Goal: Check status: Check status

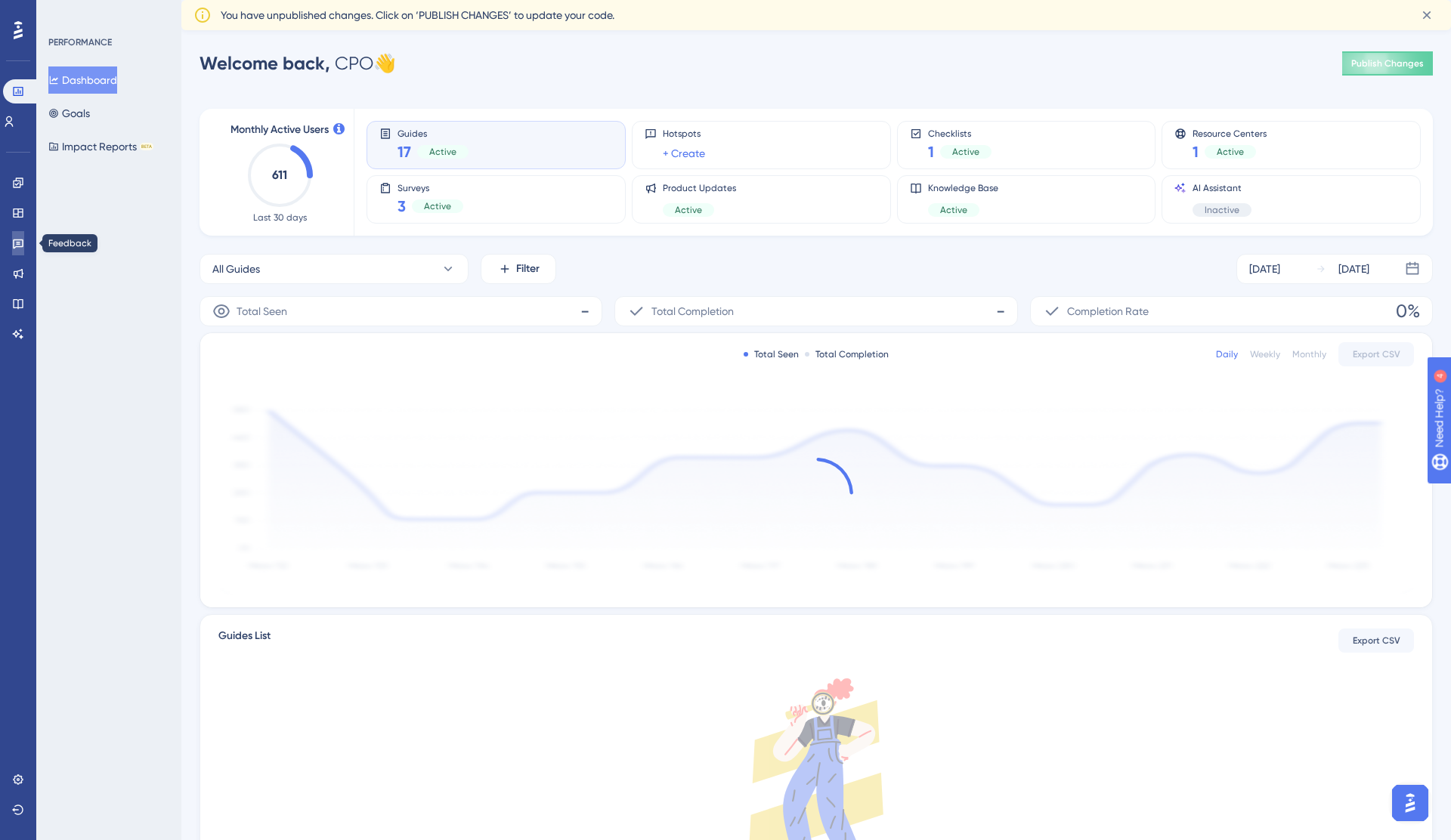
click at [14, 239] on icon at bounding box center [18, 244] width 11 height 10
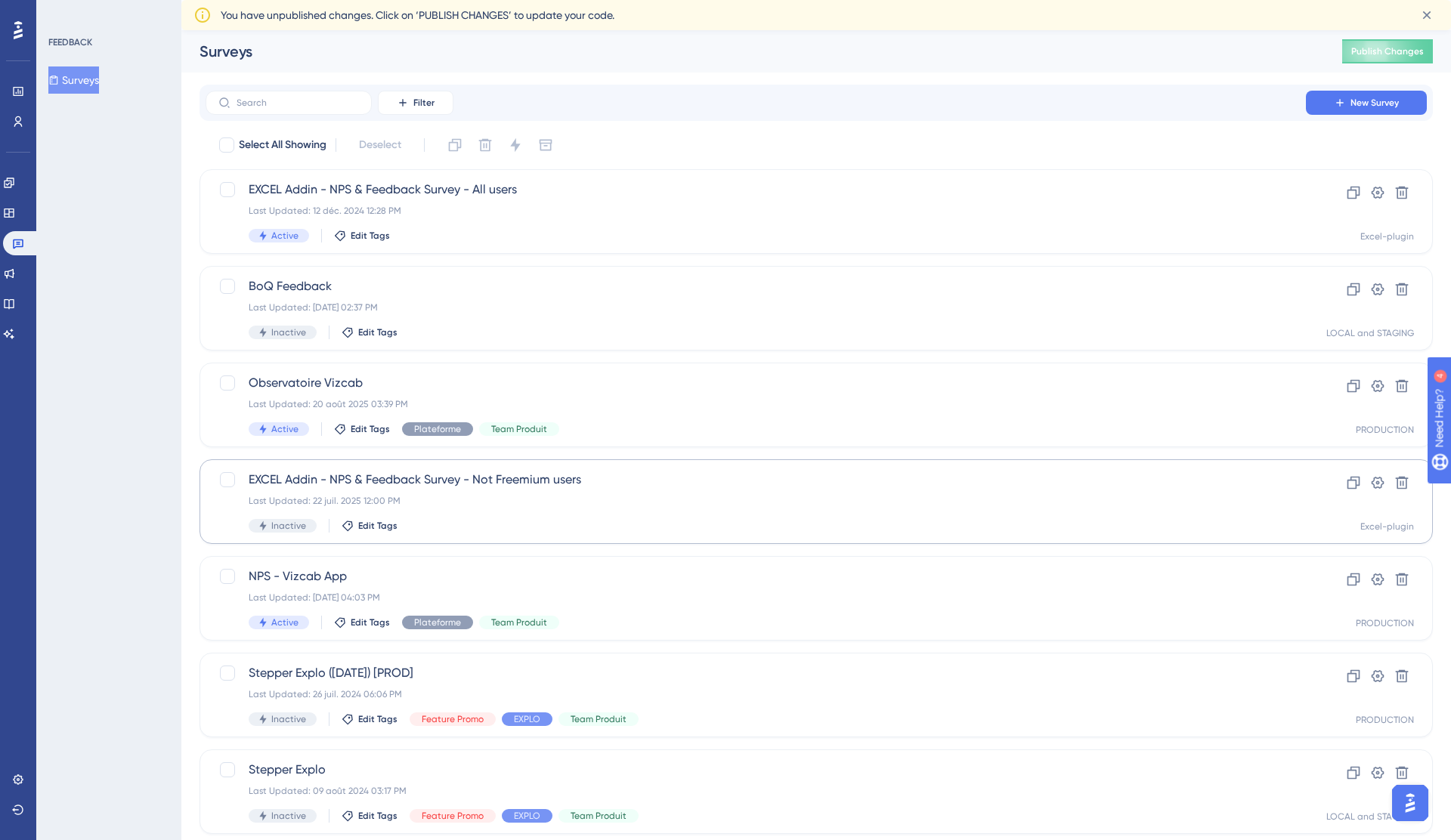
scroll to position [42, 0]
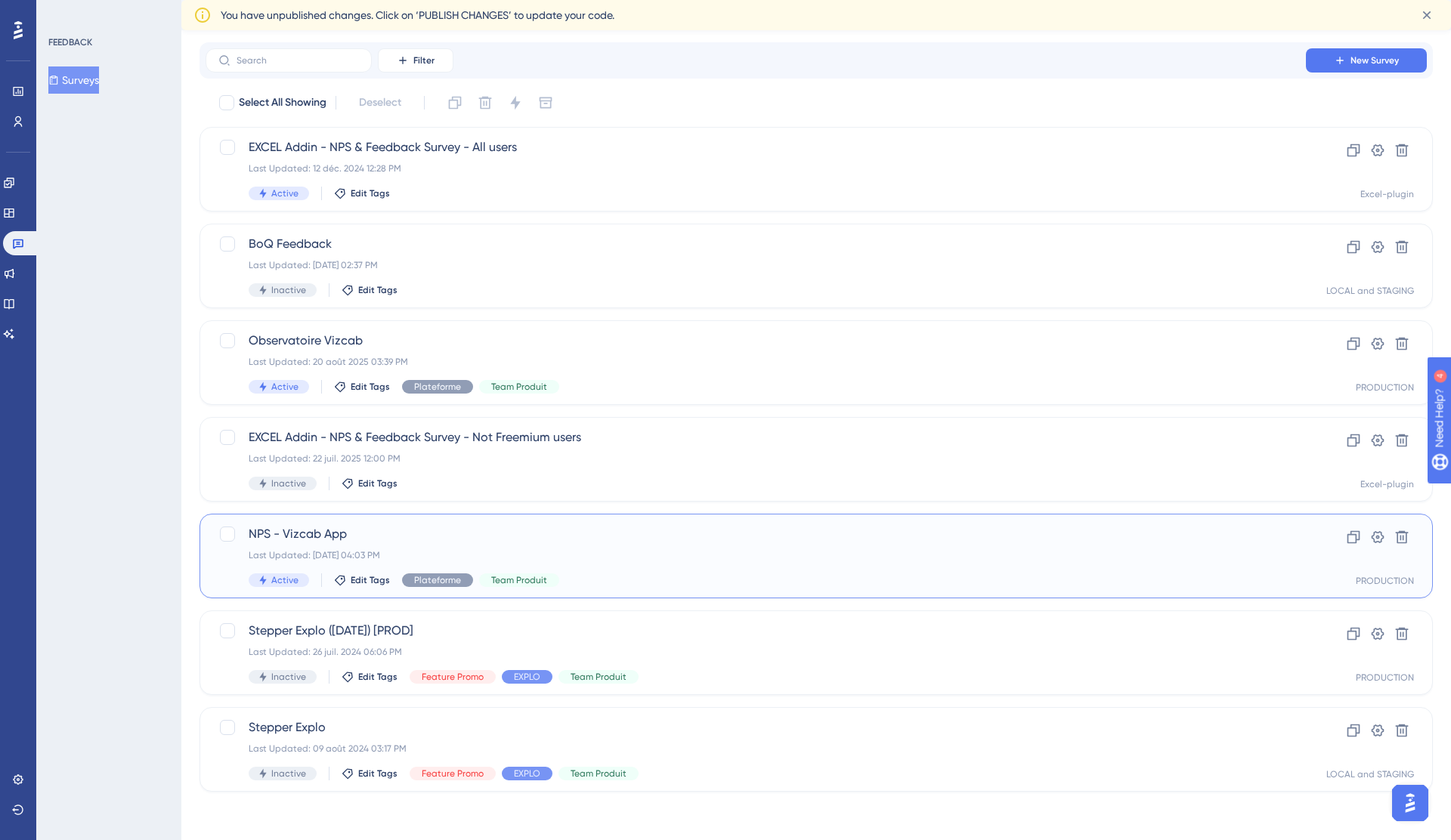
click at [587, 535] on span "NPS - Vizcab App" at bounding box center [755, 534] width 1014 height 18
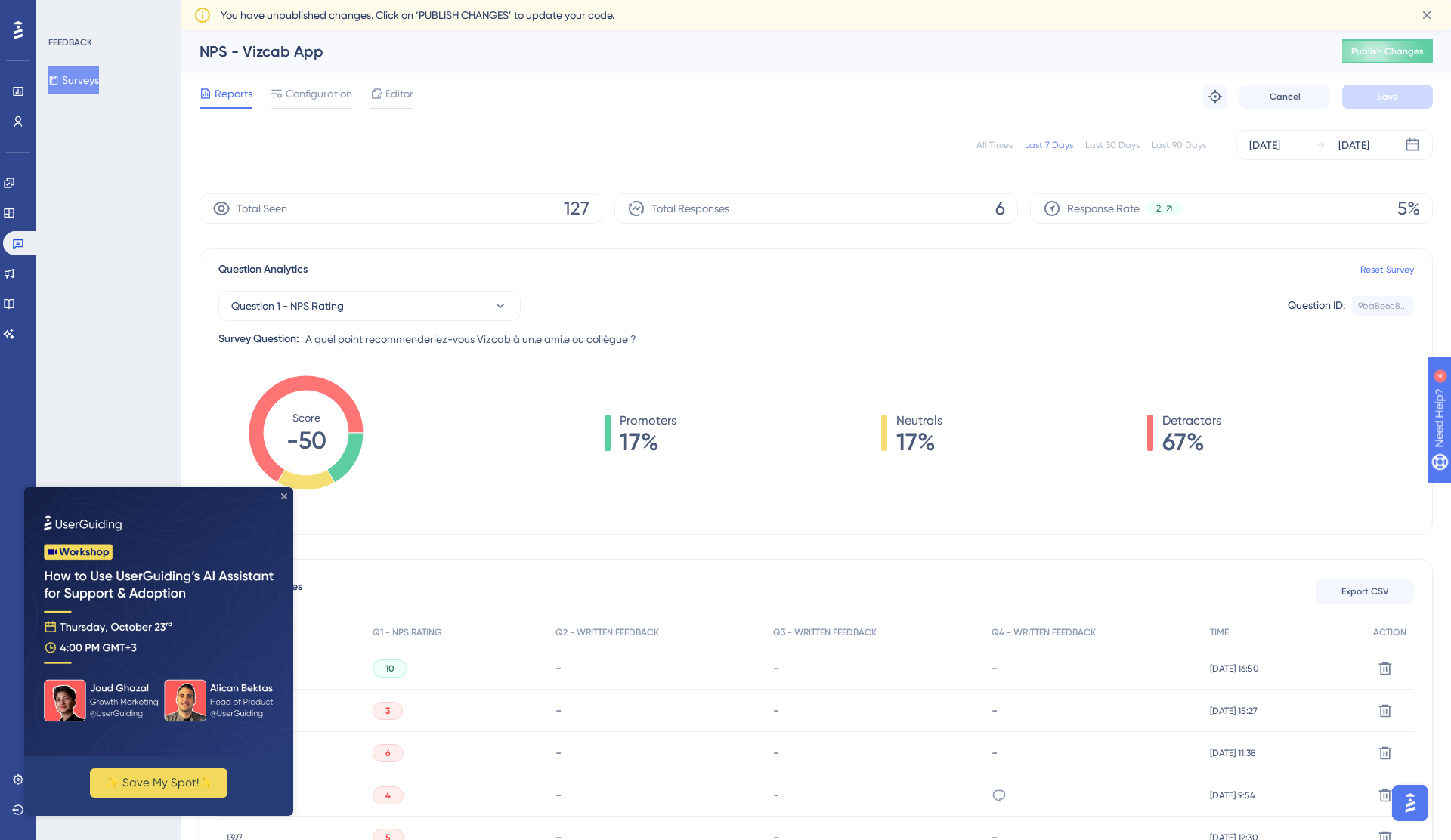
click at [282, 496] on icon "Close Preview" at bounding box center [283, 496] width 6 height 6
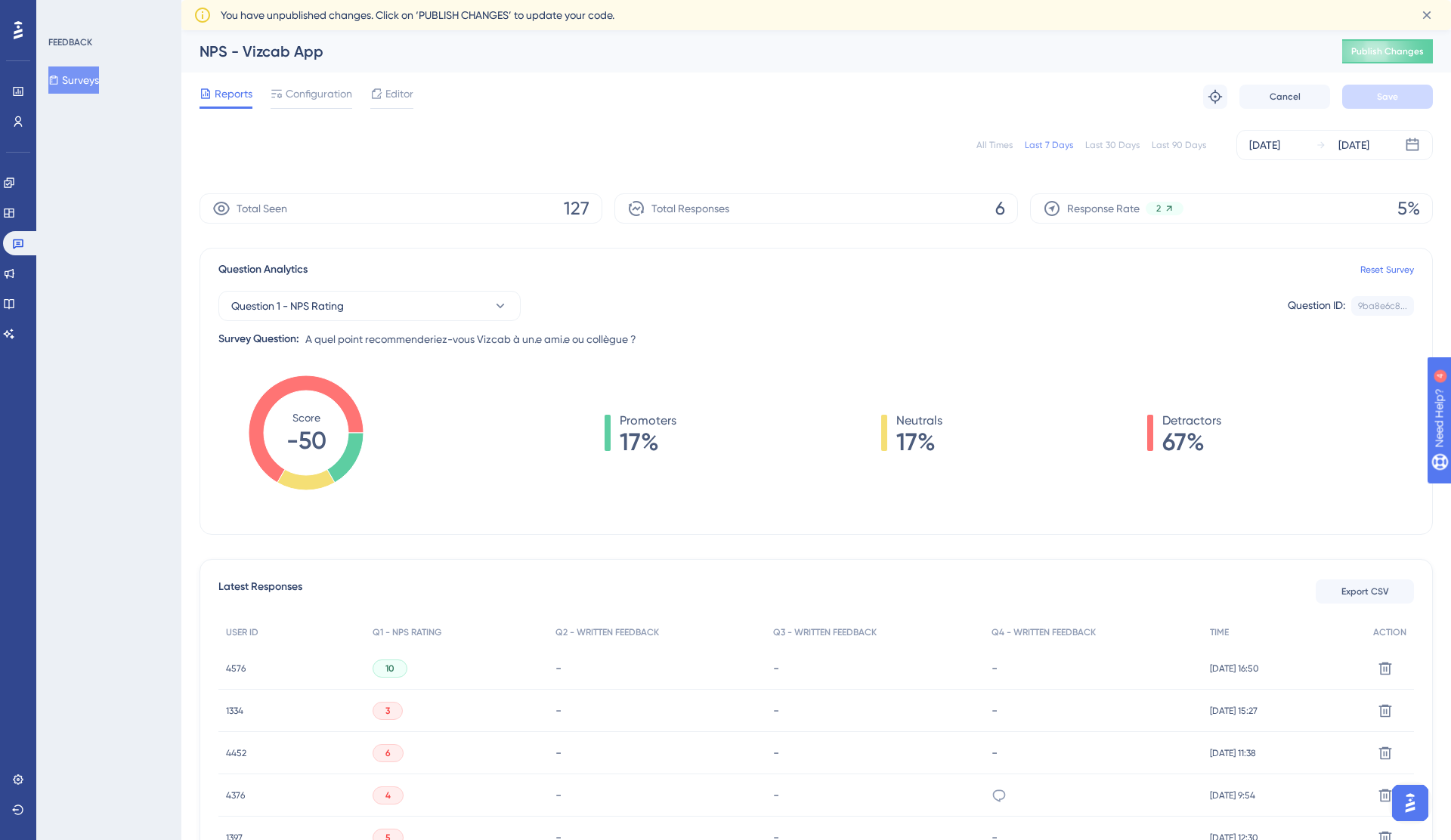
click at [1115, 154] on div "All Times Last 7 Days Last 30 Days Last 90 Days [DATE] [DATE]" at bounding box center [816, 145] width 1233 height 30
click at [1115, 150] on div "Last 30 Days" at bounding box center [1112, 146] width 54 height 12
click at [1168, 144] on div "Last 90 Days" at bounding box center [1179, 146] width 54 height 12
click at [997, 149] on div "All Times" at bounding box center [994, 146] width 36 height 12
click at [1175, 145] on div "Last 90 Days" at bounding box center [1179, 146] width 54 height 12
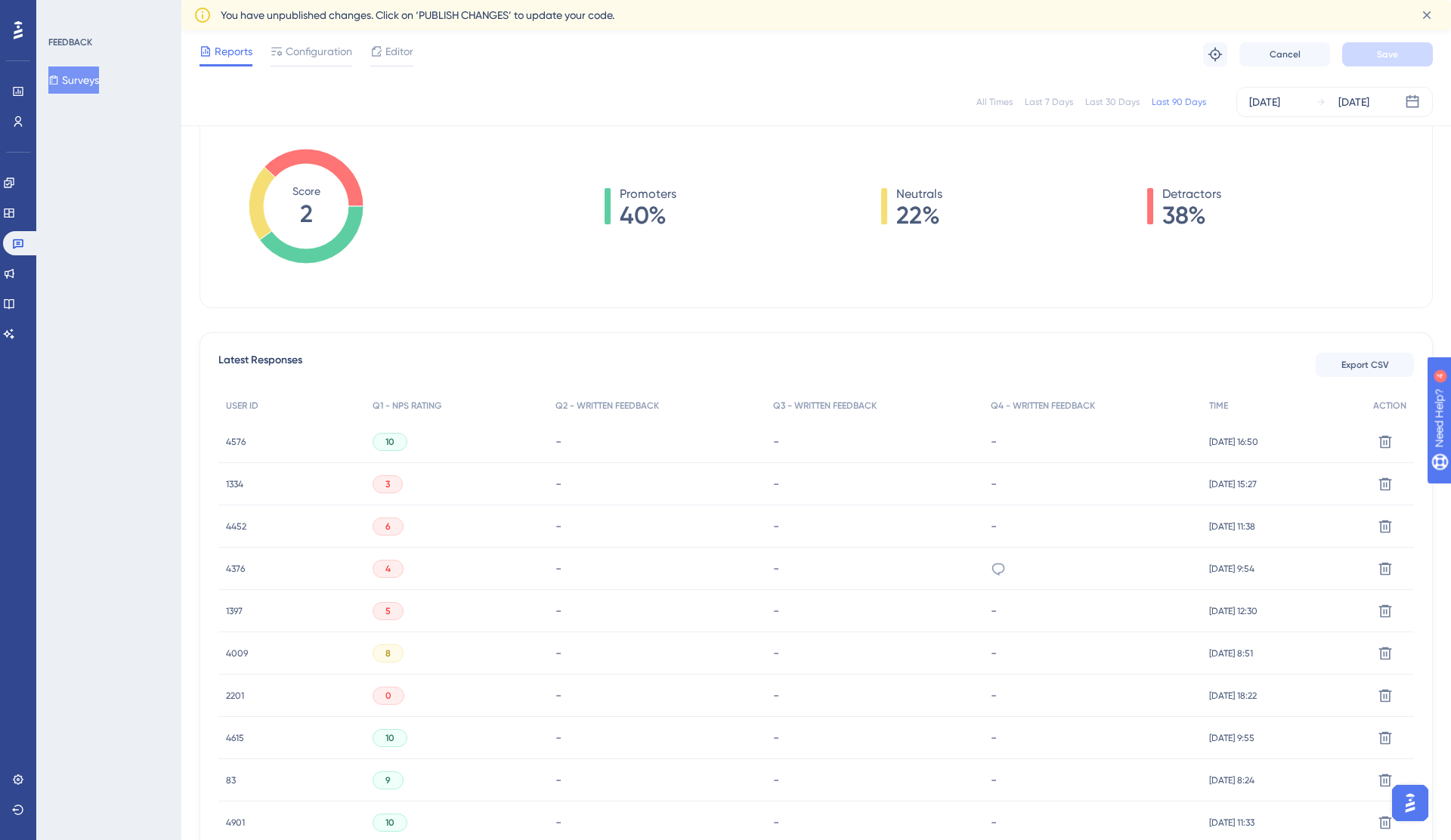
scroll to position [226, 0]
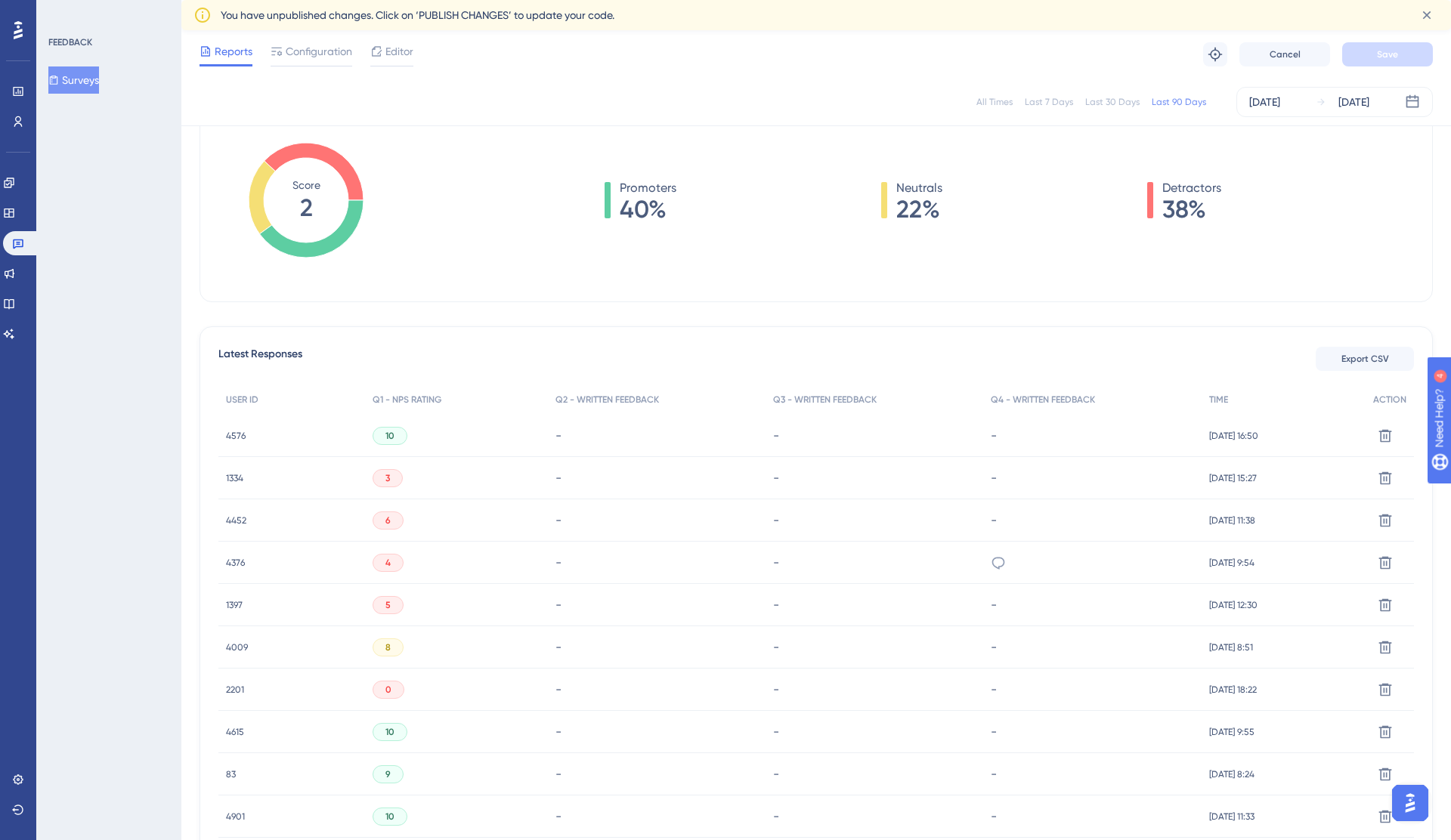
click at [373, 476] on div "3" at bounding box center [388, 478] width 30 height 18
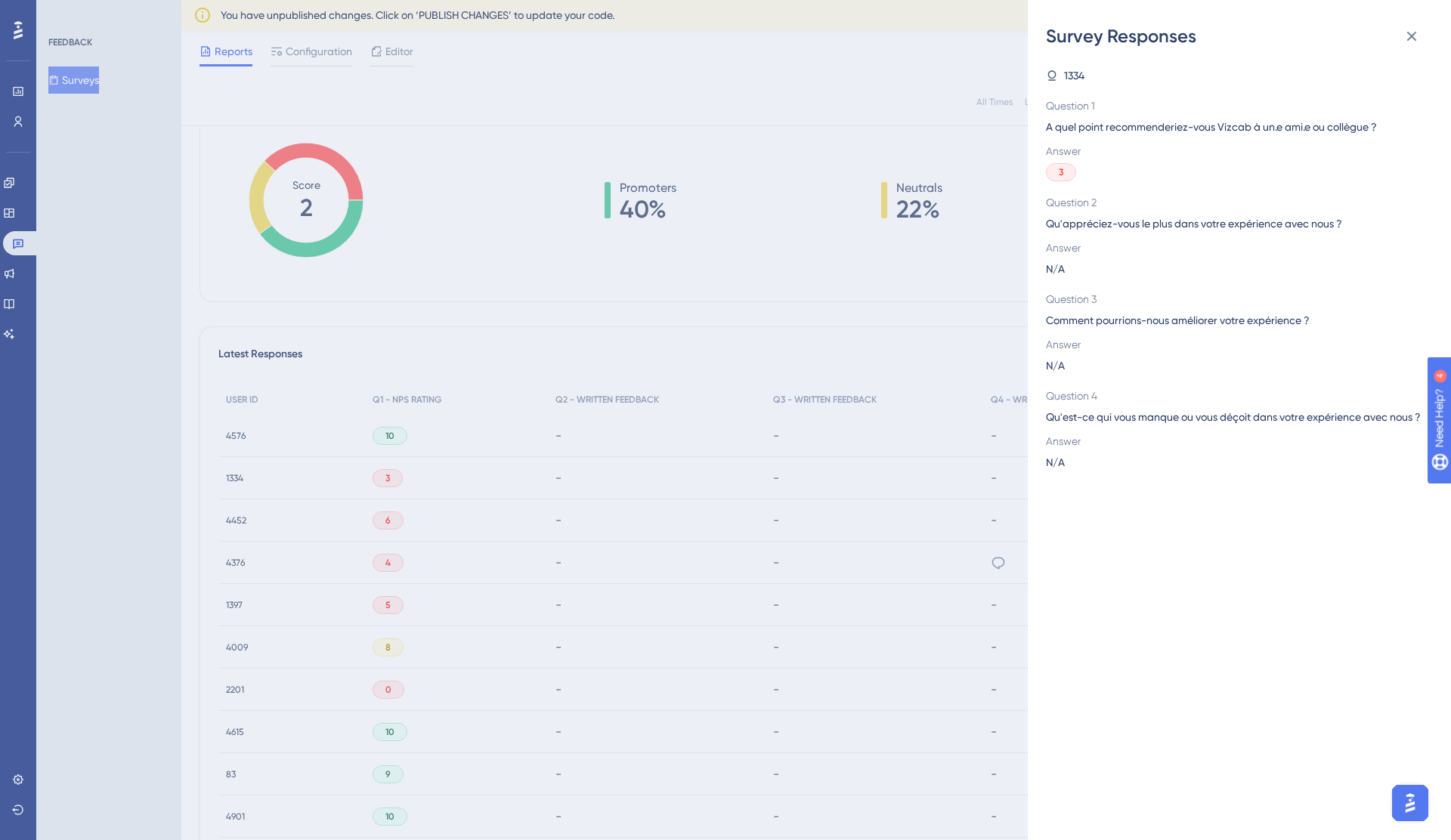
click at [396, 473] on div "Survey Responses 1334 Question 1 A quel point recommenderiez-vous Vizcab à un.e…" at bounding box center [726, 420] width 1451 height 840
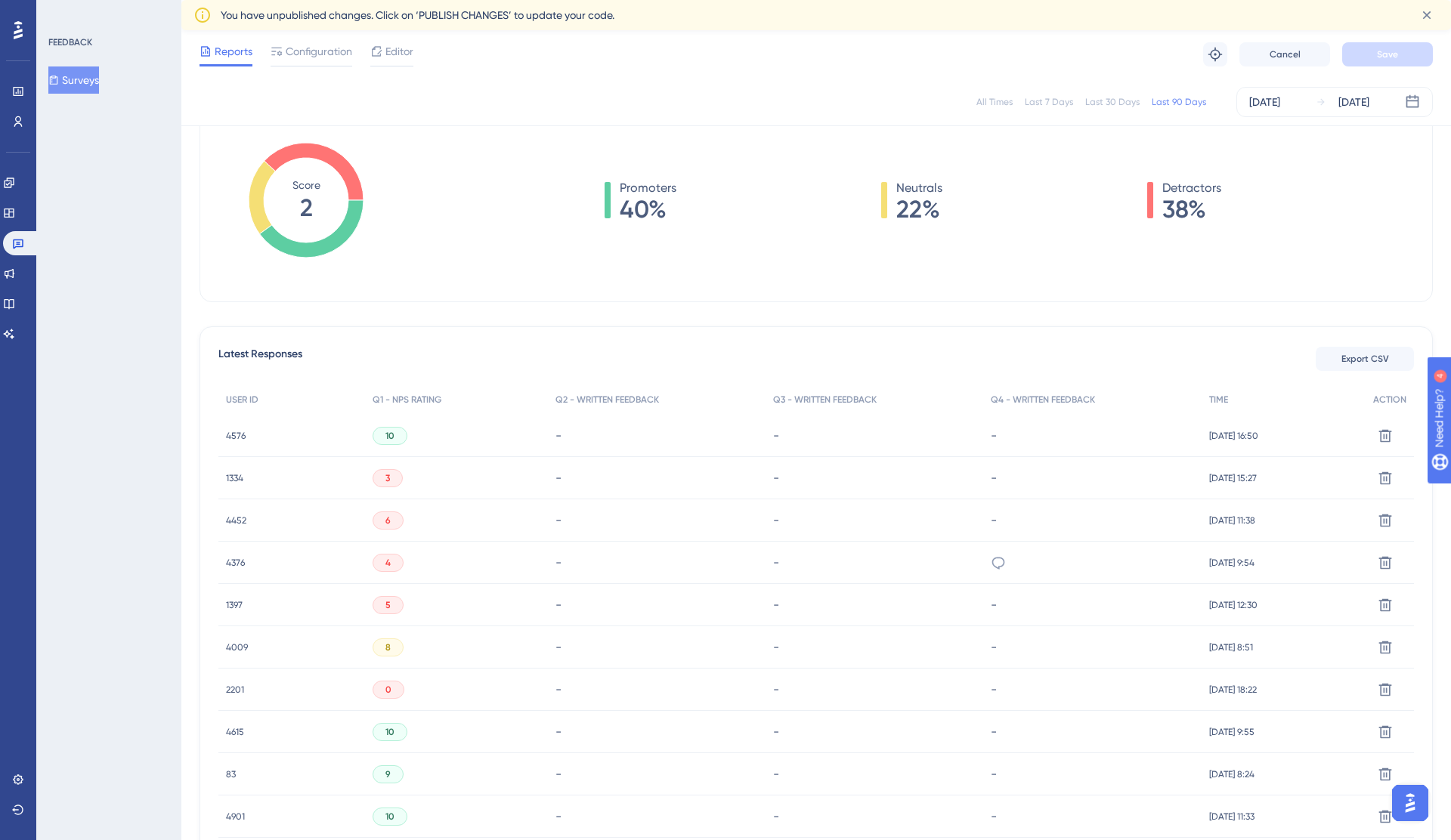
click at [396, 473] on div "3" at bounding box center [388, 478] width 30 height 18
click at [388, 481] on div "3" at bounding box center [388, 478] width 30 height 18
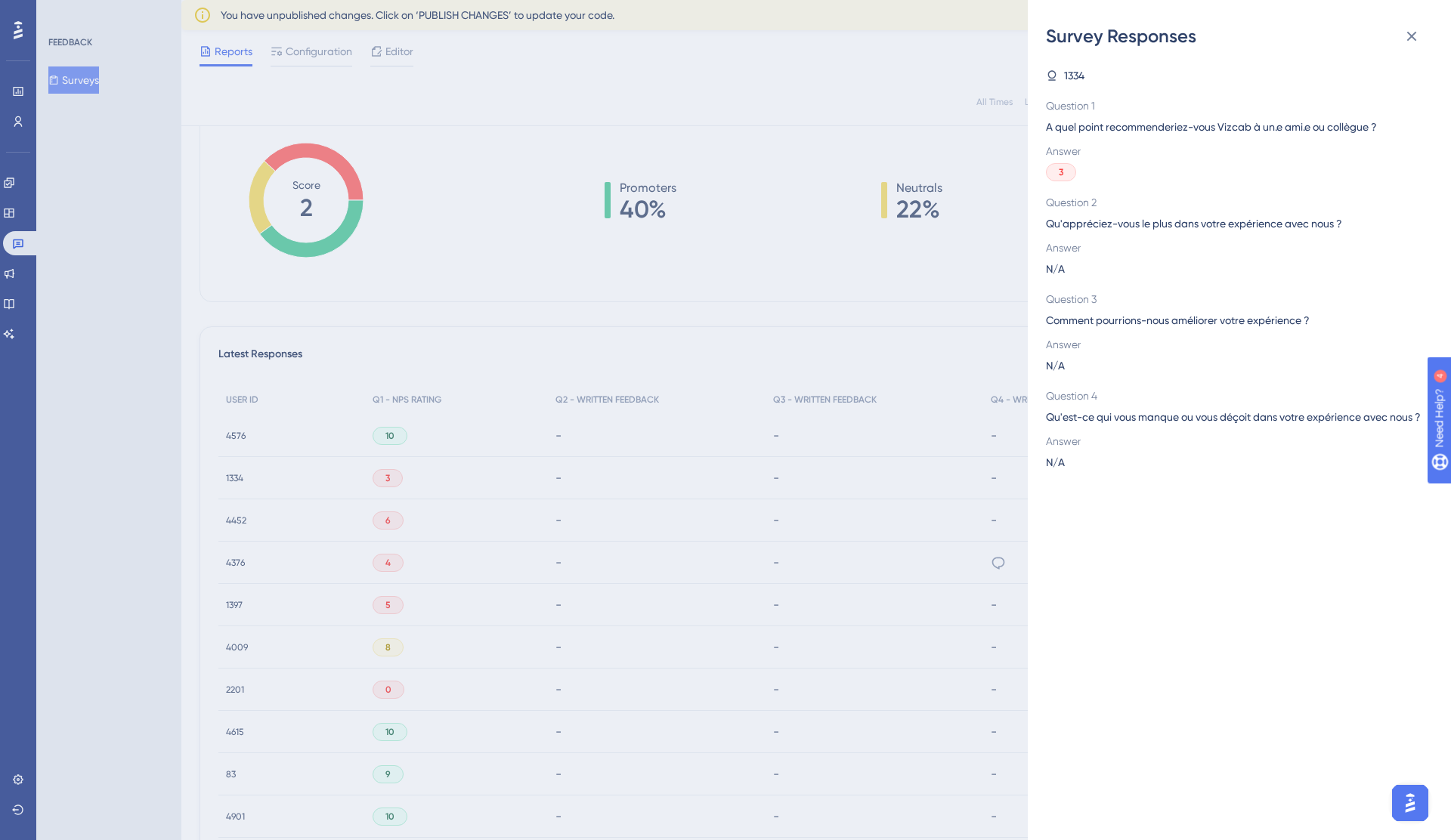
click at [388, 481] on div "Survey Responses 1334 Question 1 A quel point recommenderiez-vous Vizcab à un.e…" at bounding box center [726, 420] width 1451 height 840
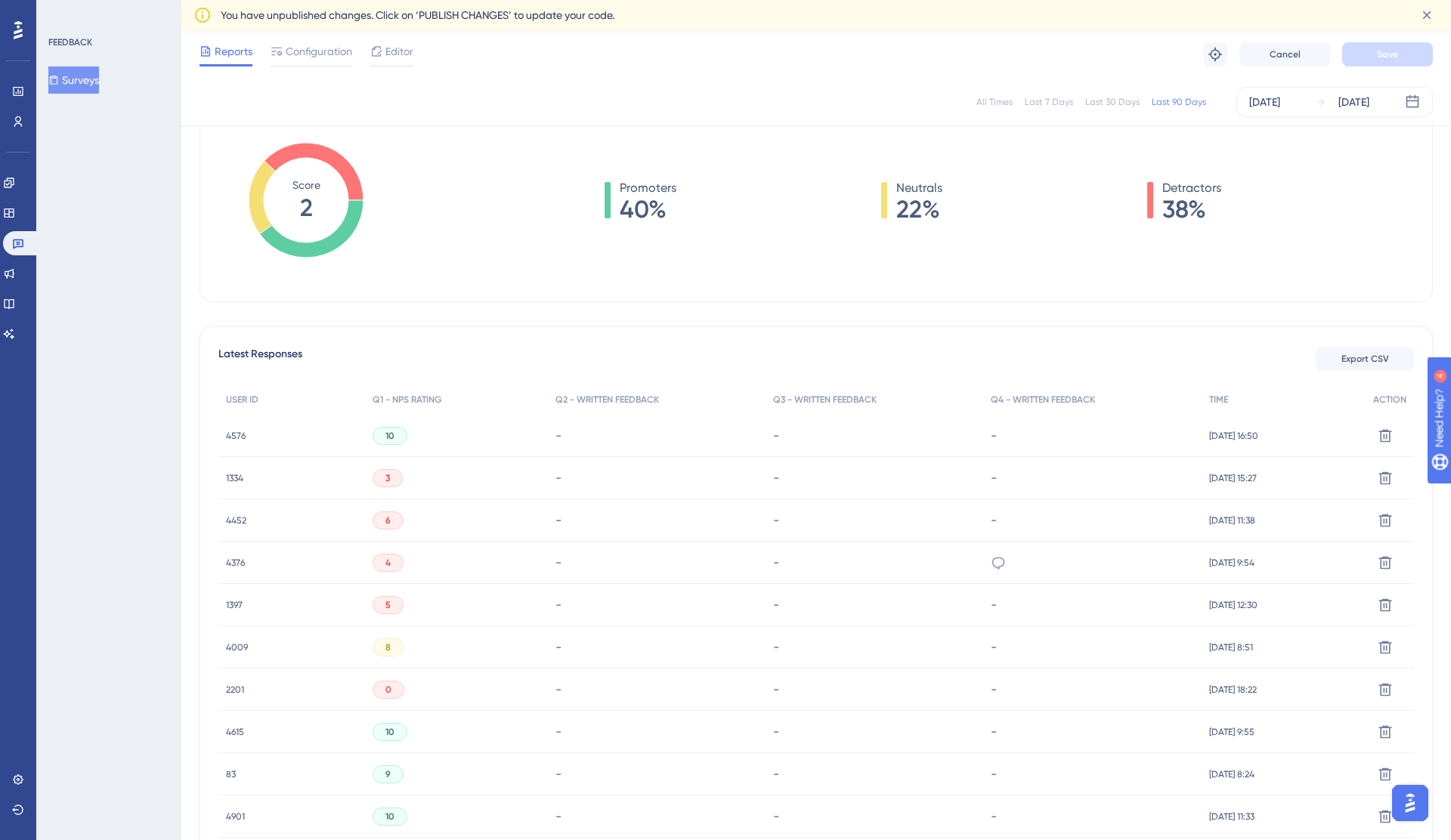
click at [226, 476] on span "1334" at bounding box center [235, 478] width 18 height 12
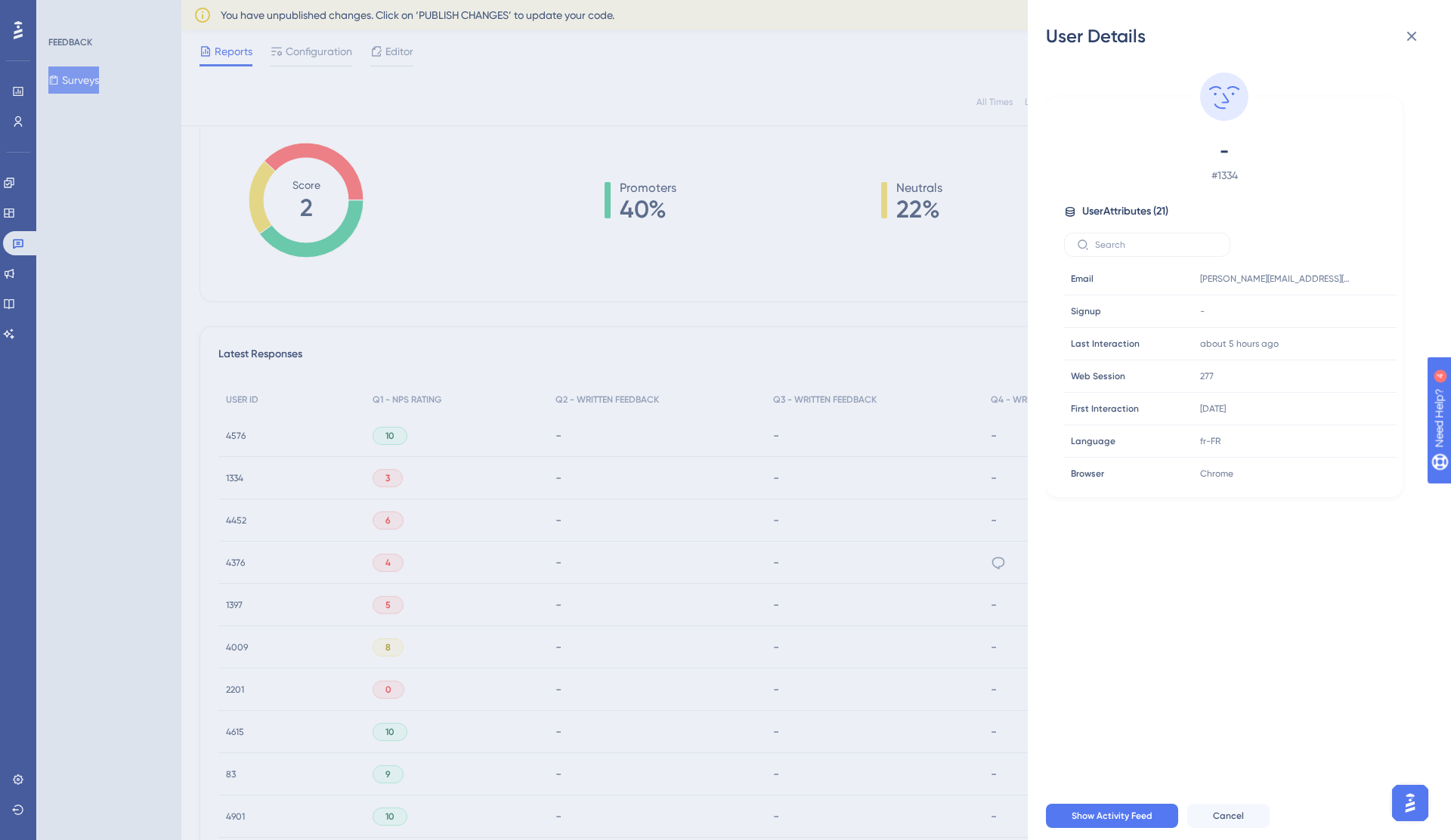
click at [226, 476] on div "User Details - # 1334 User Attributes ( 21 ) Email Email [PERSON_NAME][EMAIL_AD…" at bounding box center [726, 420] width 1451 height 840
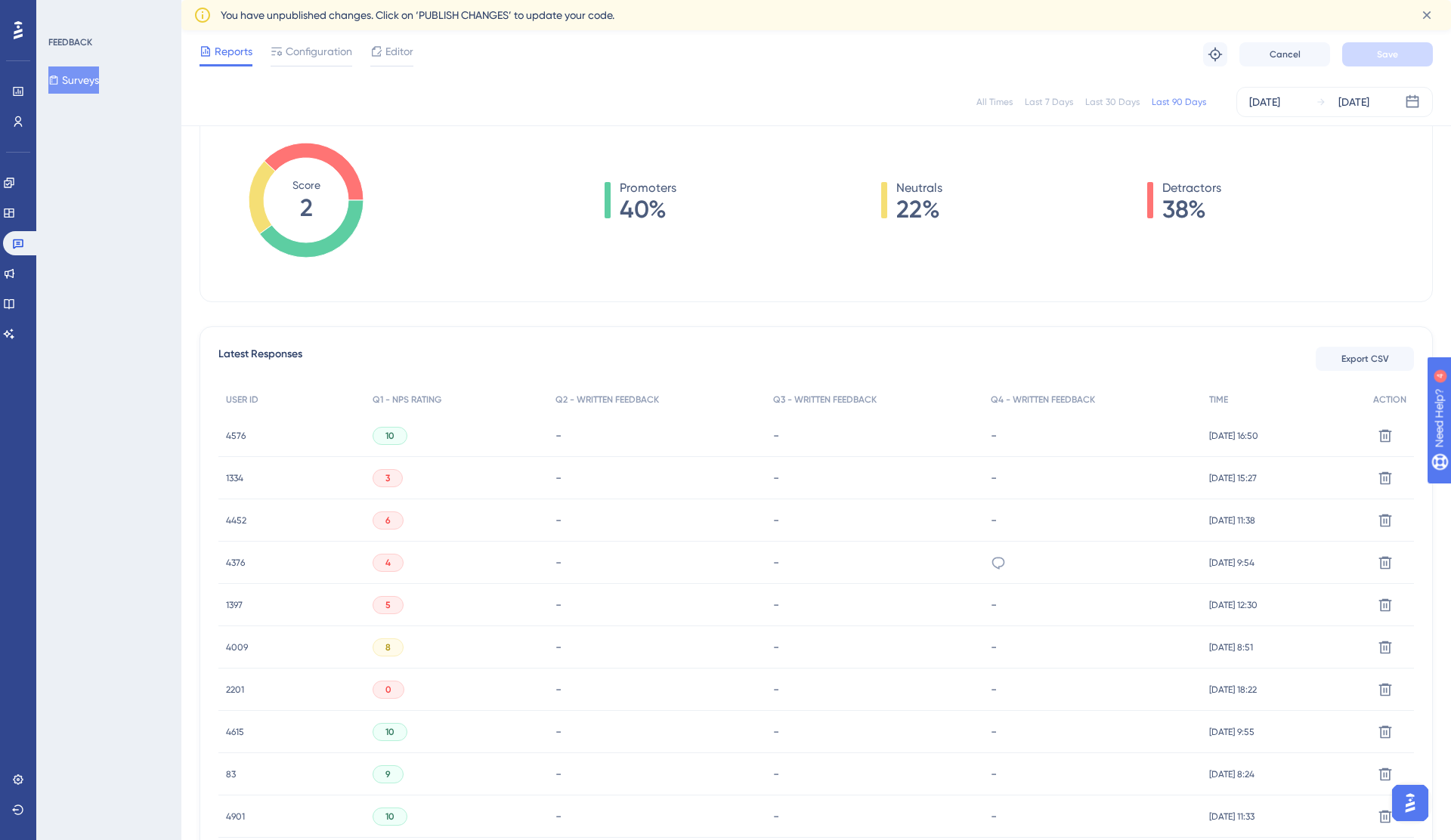
click at [227, 510] on div "4452 4452" at bounding box center [236, 520] width 20 height 42
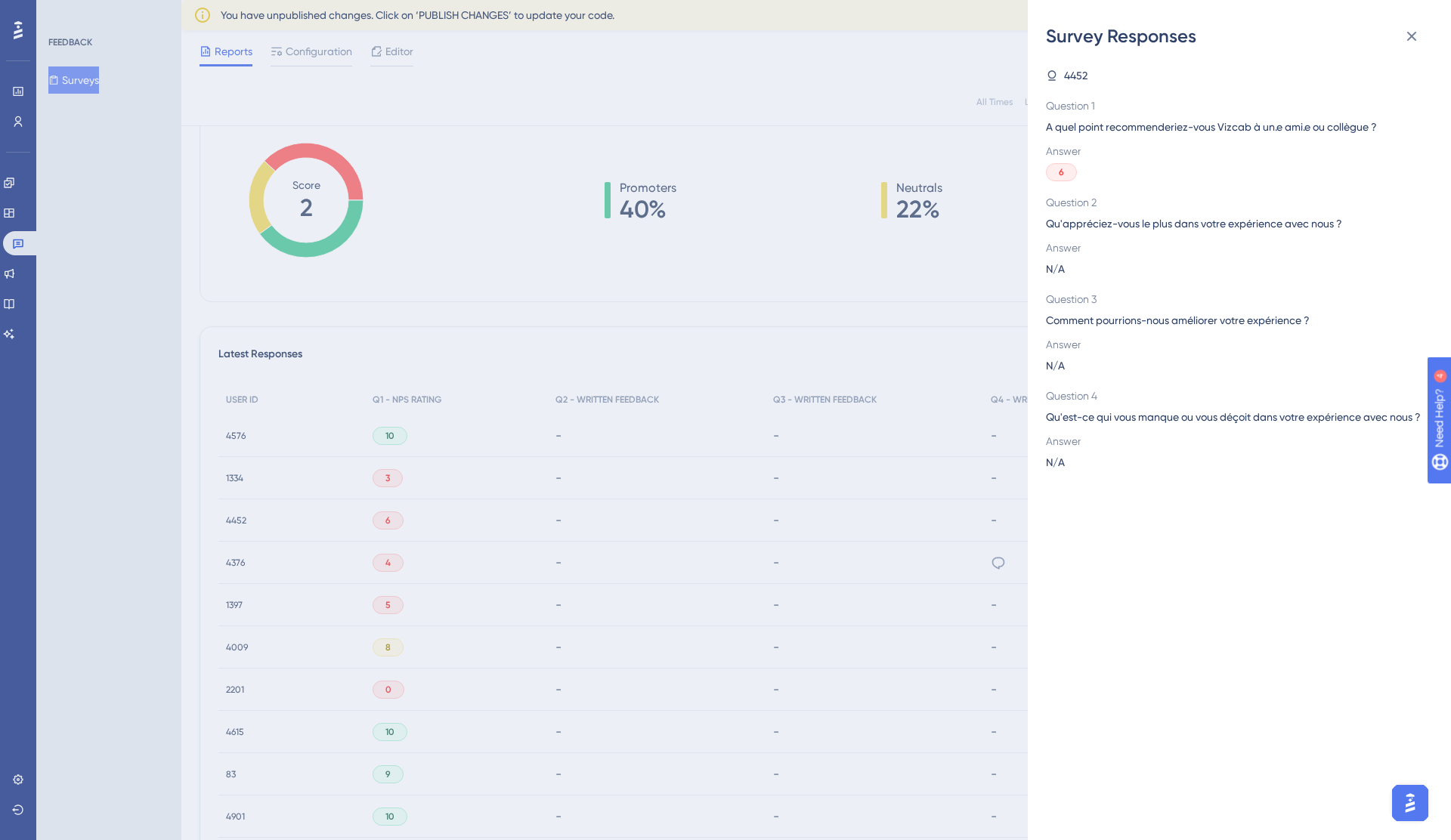
click at [227, 511] on div "Survey Responses 4452 Question 1 A quel point recommenderiez-vous Vizcab à un.e…" at bounding box center [726, 420] width 1451 height 840
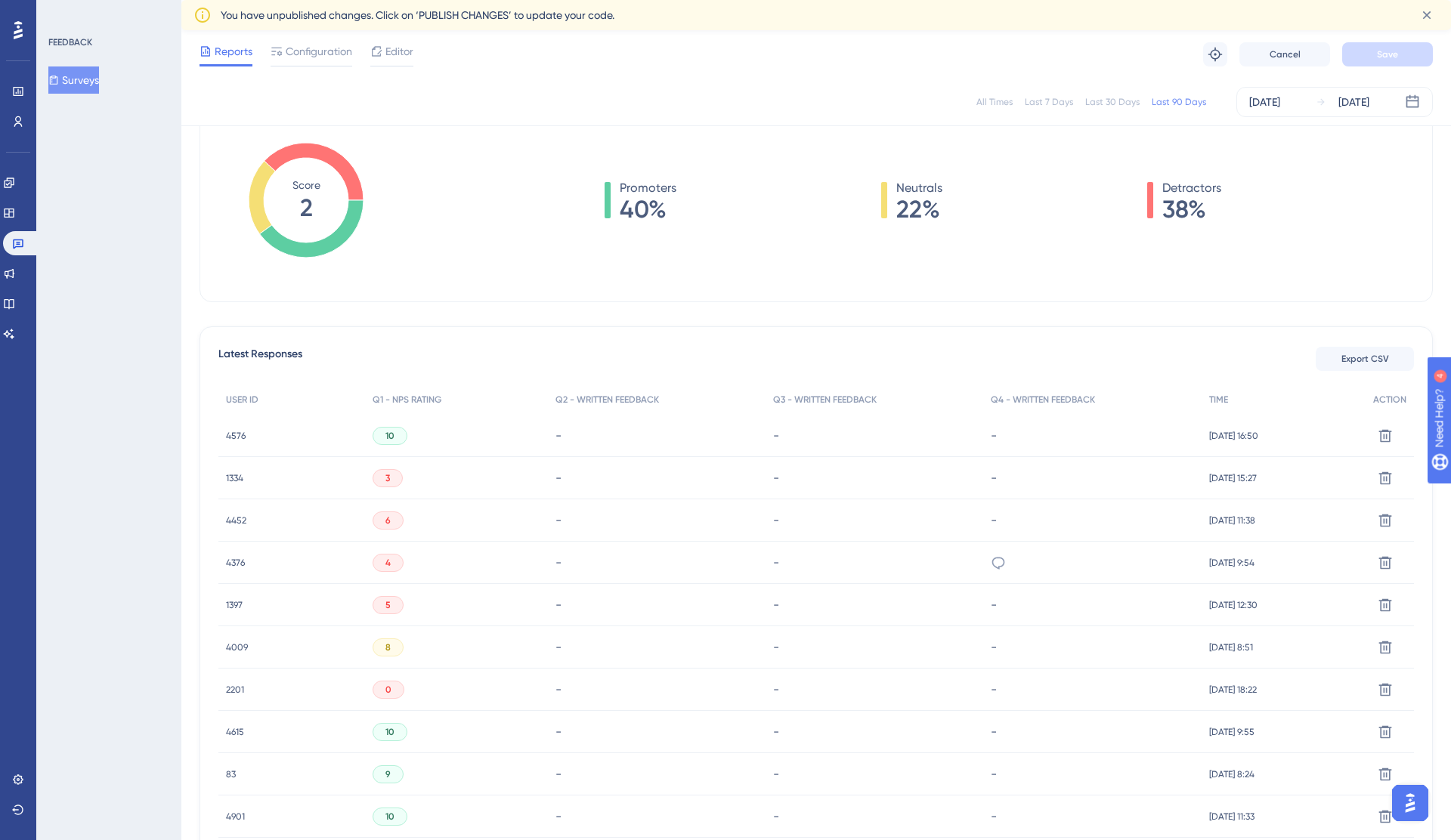
click at [227, 521] on span "4452" at bounding box center [236, 521] width 20 height 12
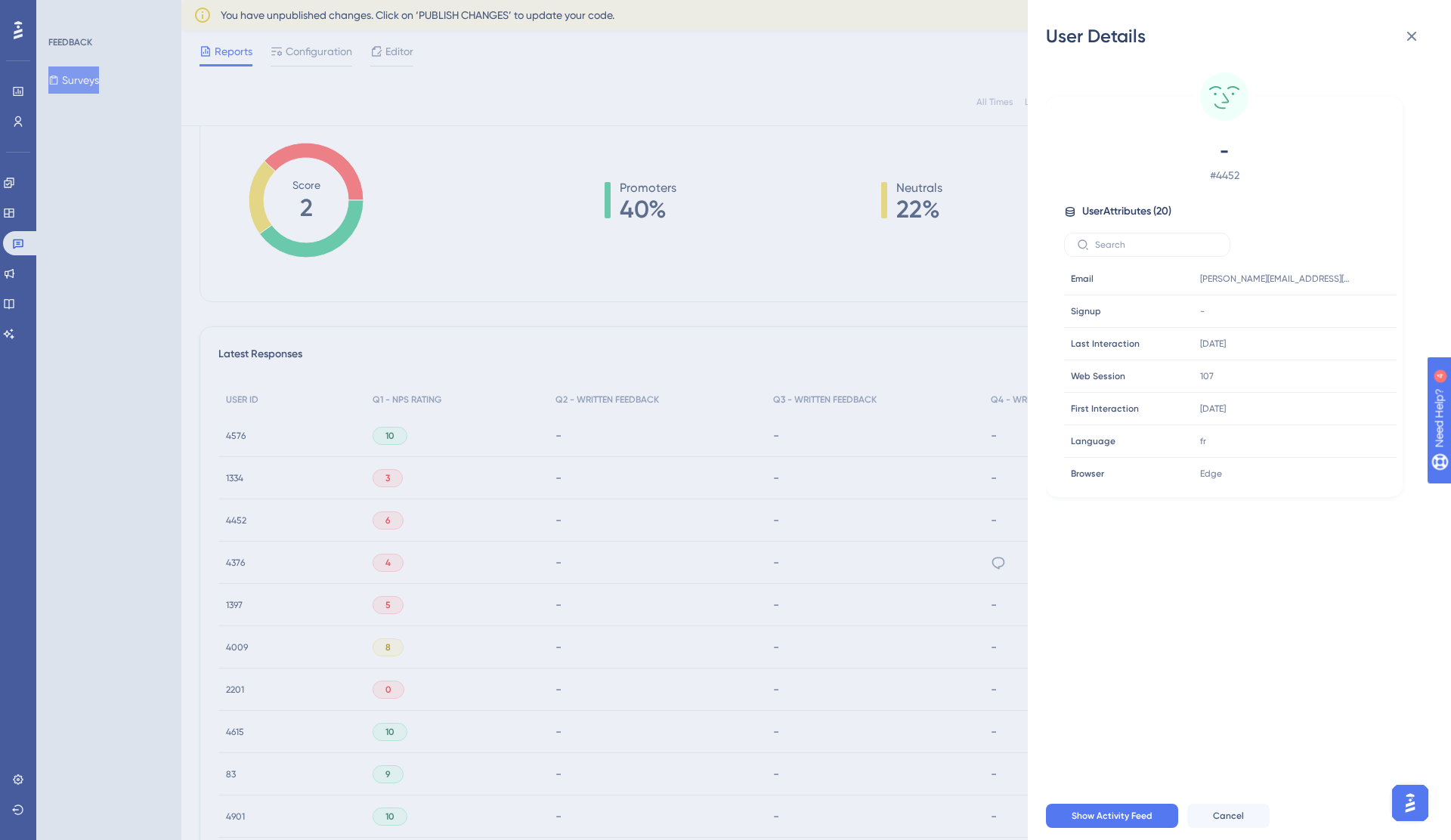
click at [227, 521] on div "User Details - # 4452 User Attributes ( 20 ) Email Email [PERSON_NAME][EMAIL_AD…" at bounding box center [726, 420] width 1451 height 840
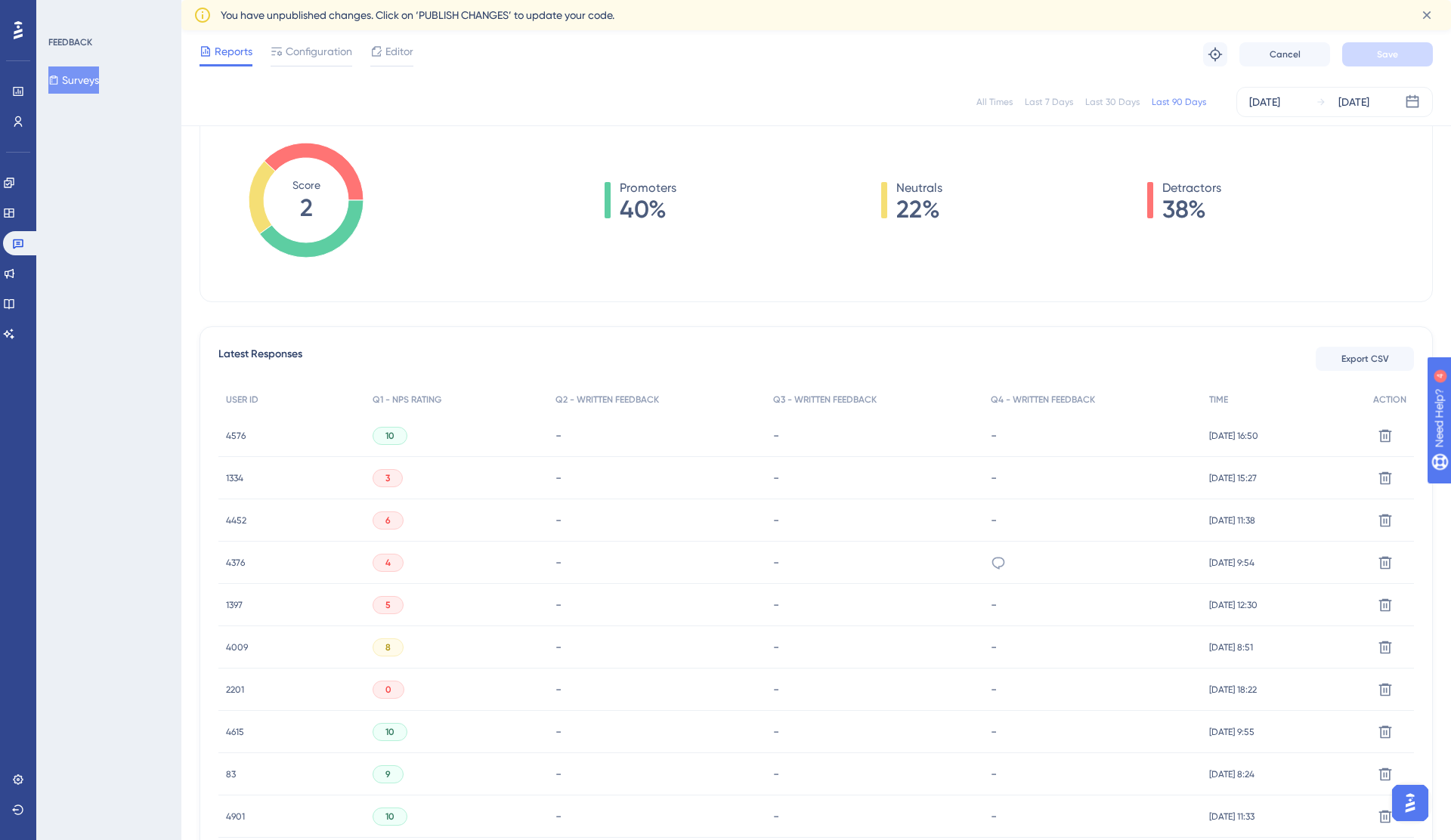
click at [232, 565] on span "4376" at bounding box center [236, 563] width 19 height 12
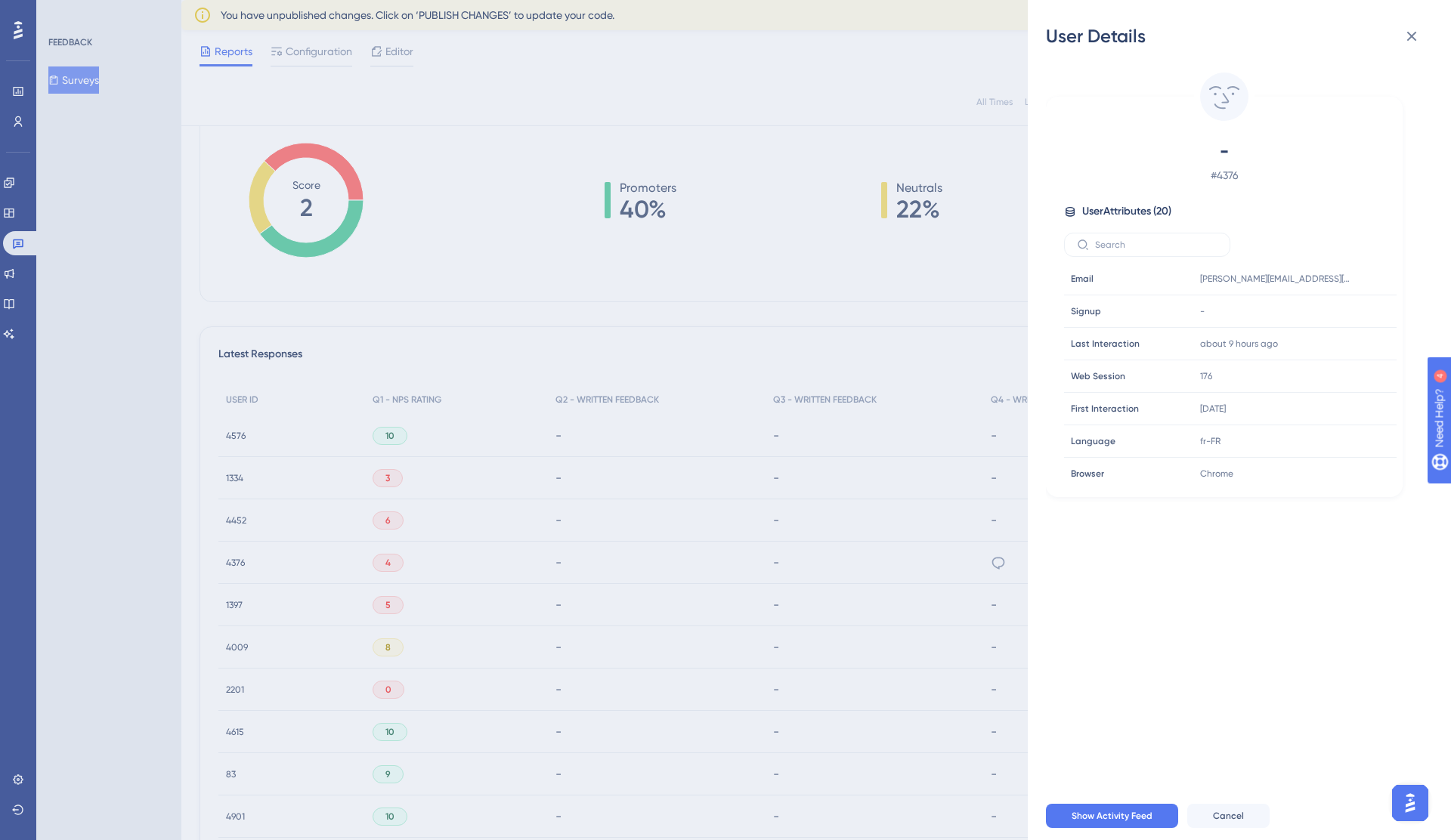
click at [232, 565] on div "User Details - # 4376 User Attributes ( 20 ) Email Email [EMAIL_ADDRESS][DOMAIN…" at bounding box center [726, 420] width 1451 height 840
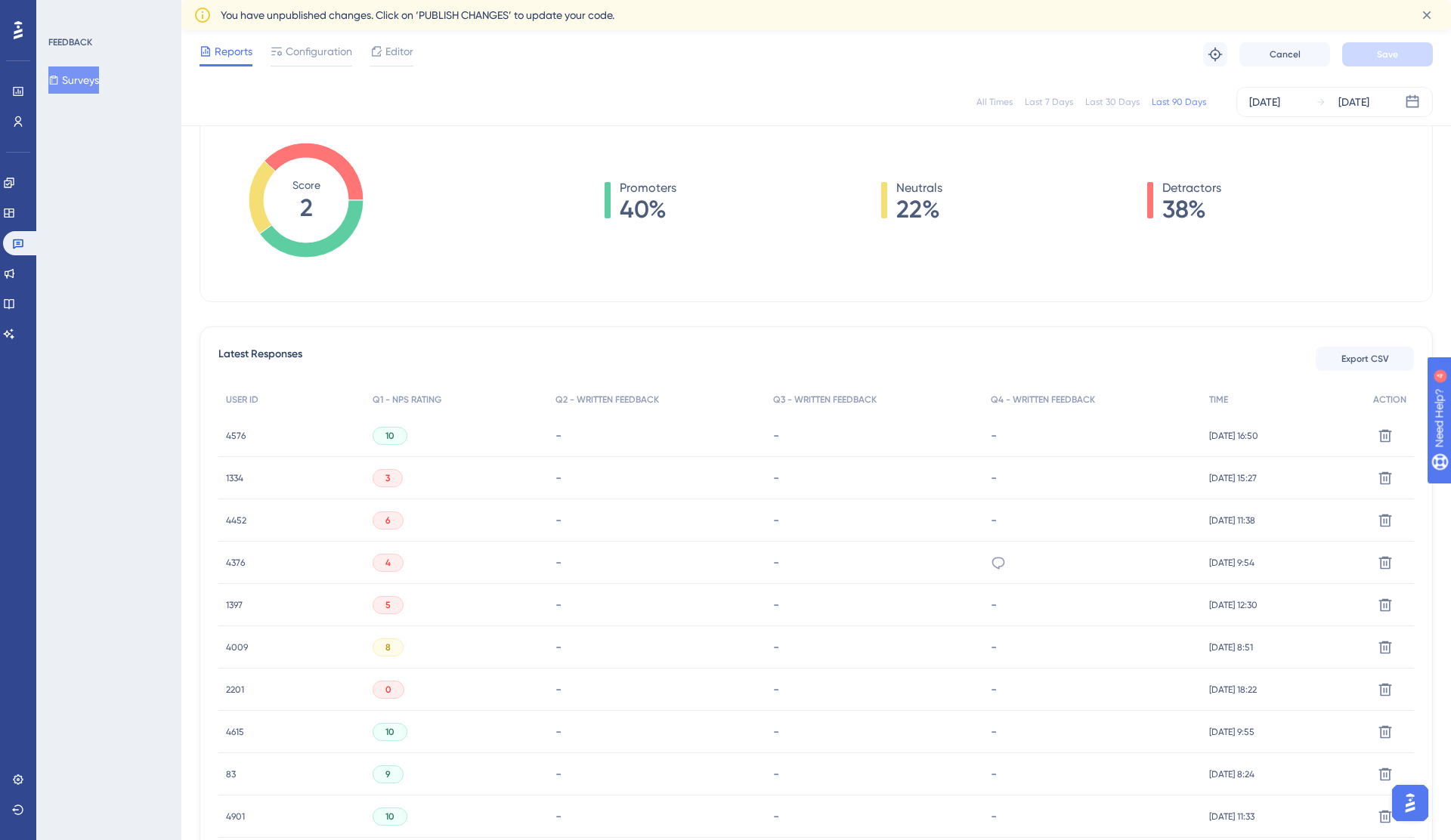
click at [238, 602] on span "1397" at bounding box center [234, 605] width 17 height 12
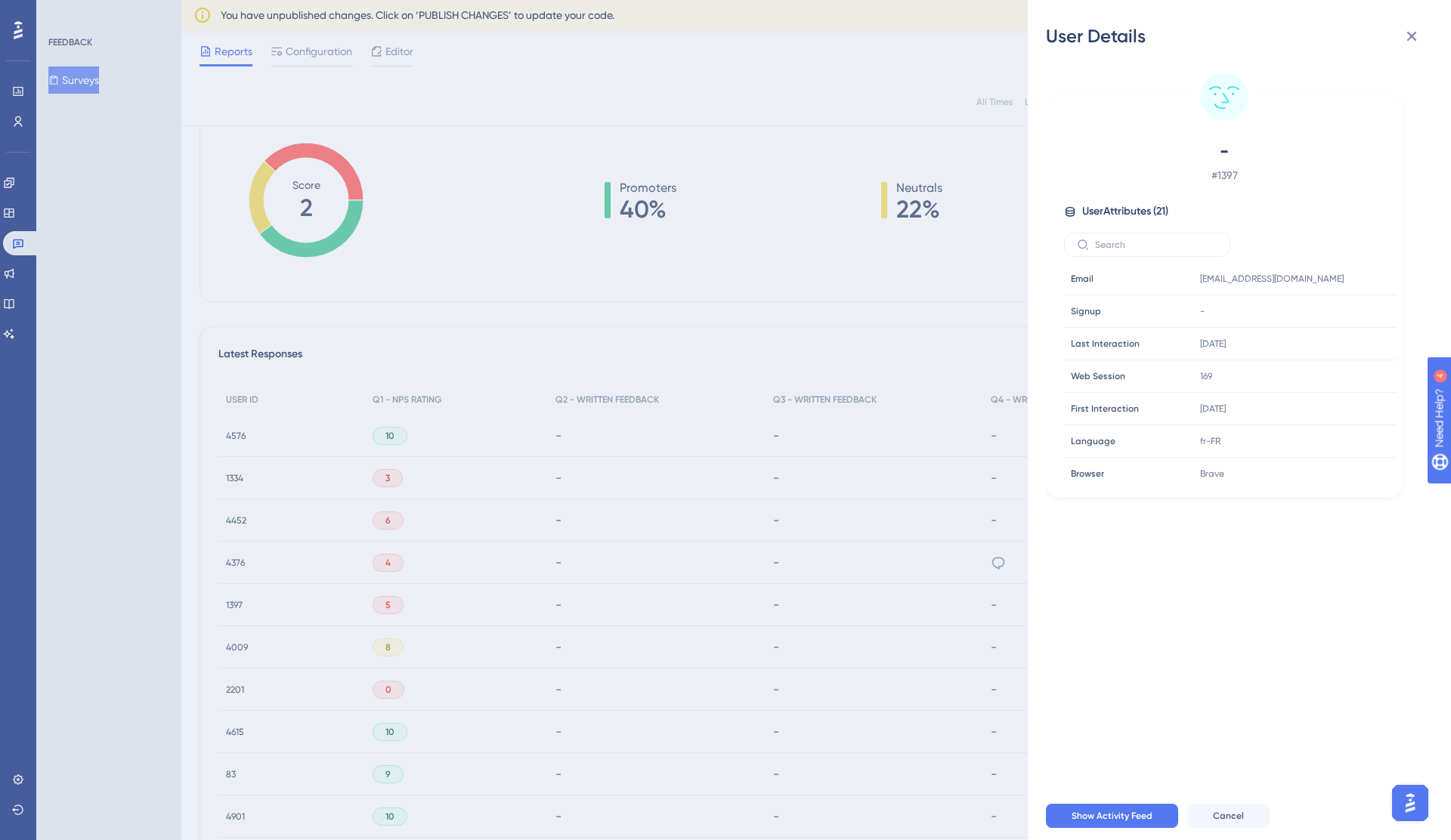
click at [238, 602] on div "User Details - # 1397 User Attributes ( 21 ) Email Email [EMAIL_ADDRESS][DOMAIN…" at bounding box center [726, 420] width 1451 height 840
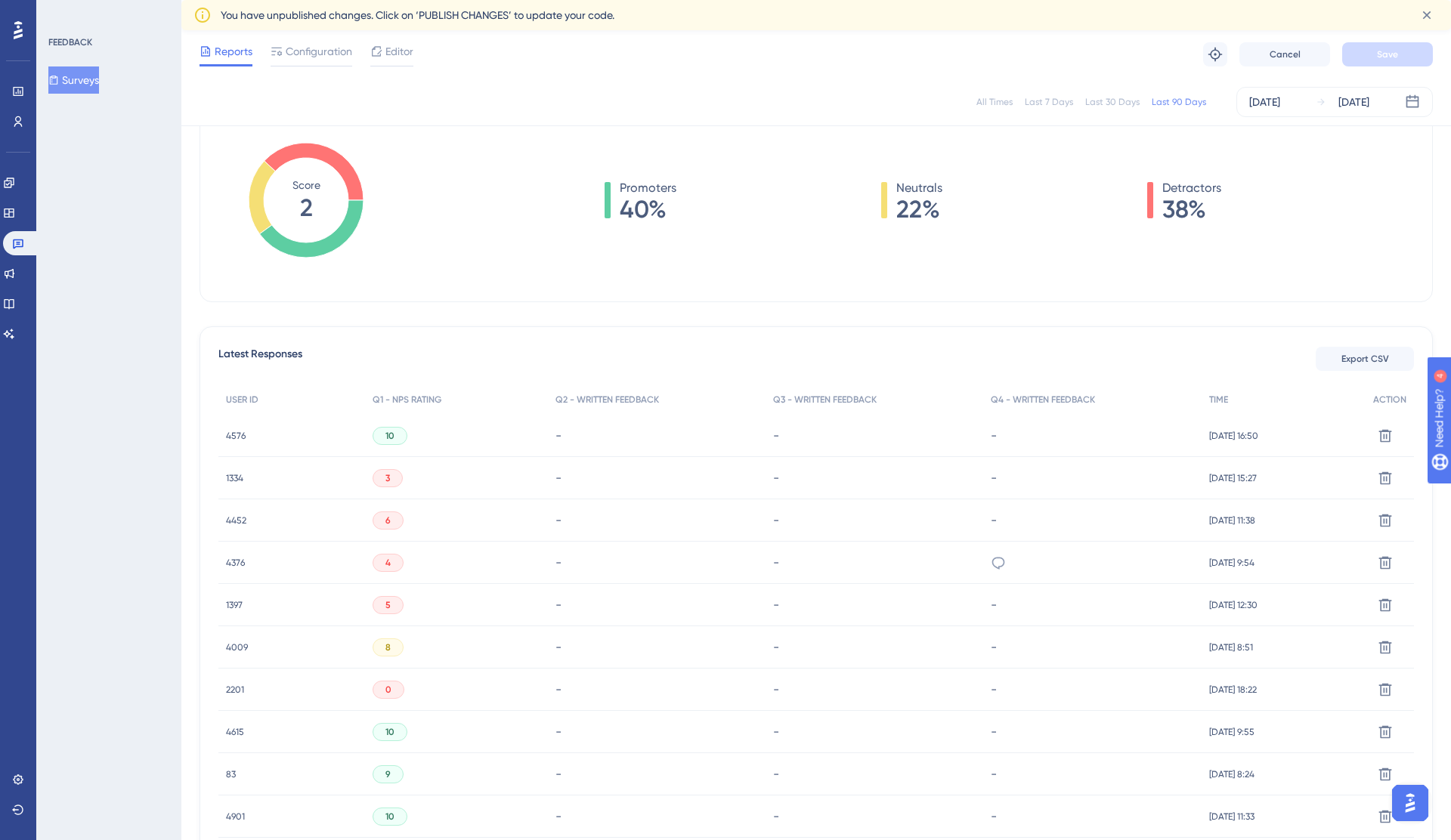
click at [233, 693] on span "2201" at bounding box center [235, 690] width 18 height 12
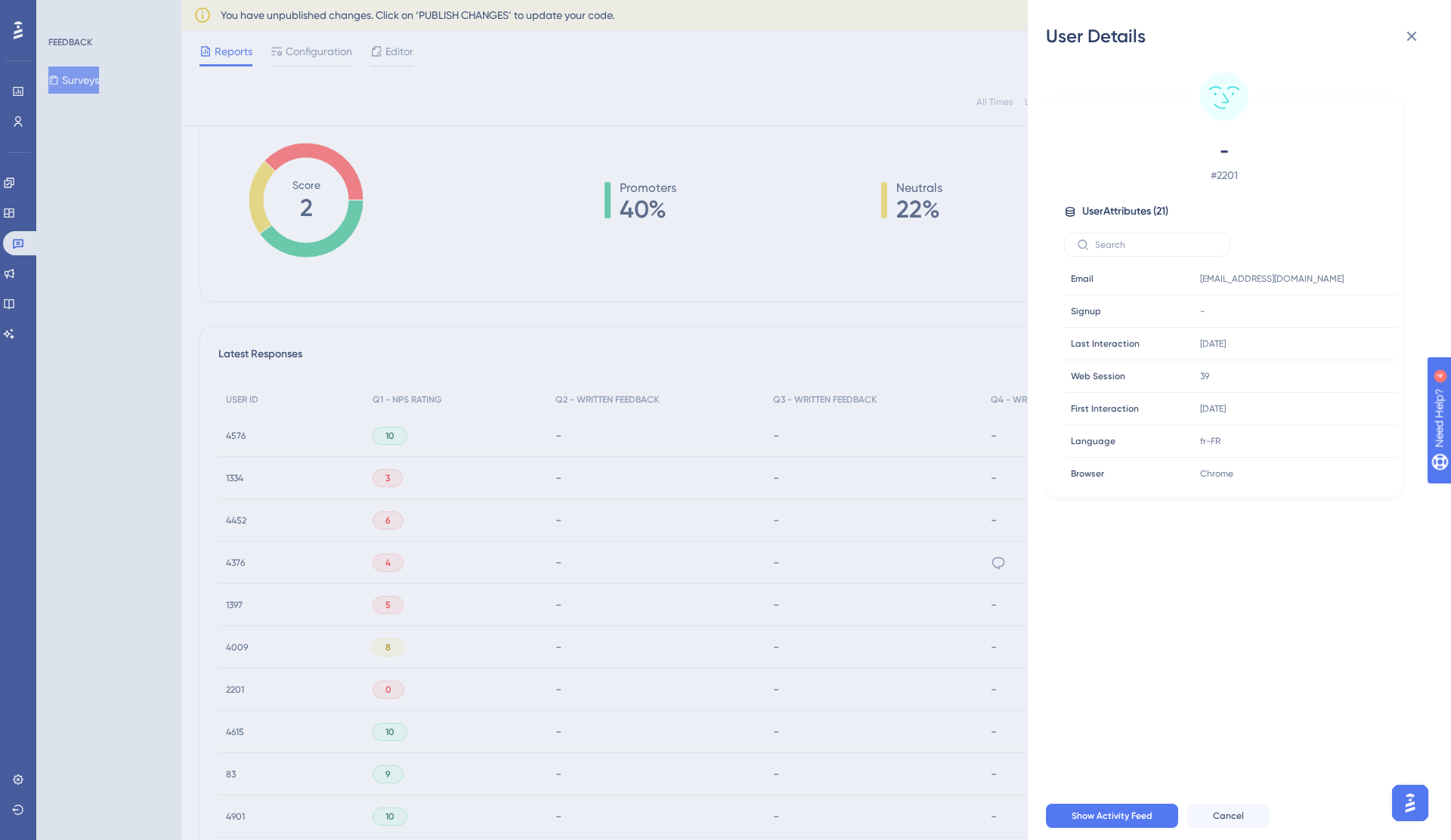
click at [233, 693] on div "User Details - # 2201 User Attributes ( 21 ) Email Email [EMAIL_ADDRESS][DOMAIN…" at bounding box center [726, 420] width 1451 height 840
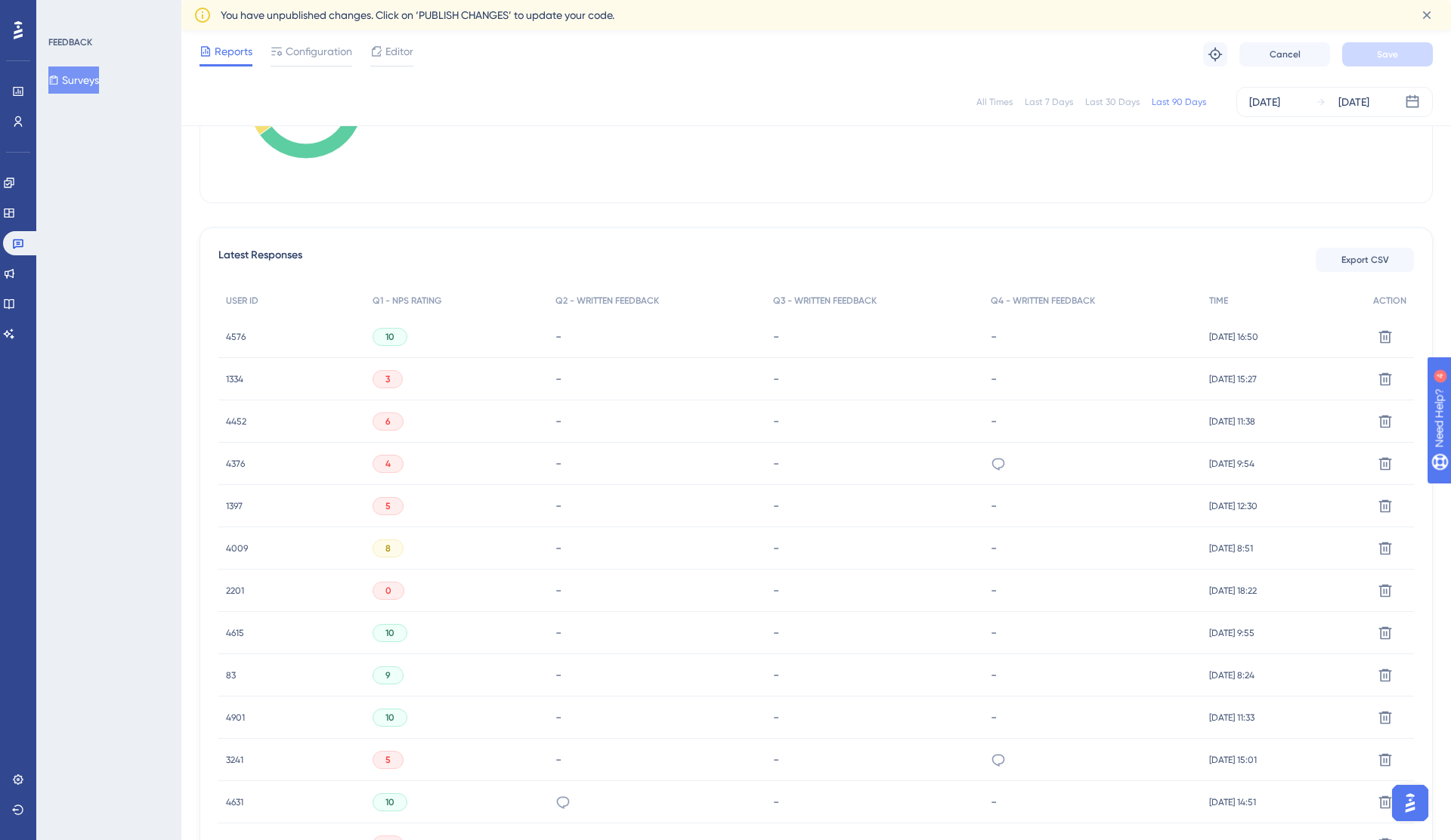
scroll to position [395, 0]
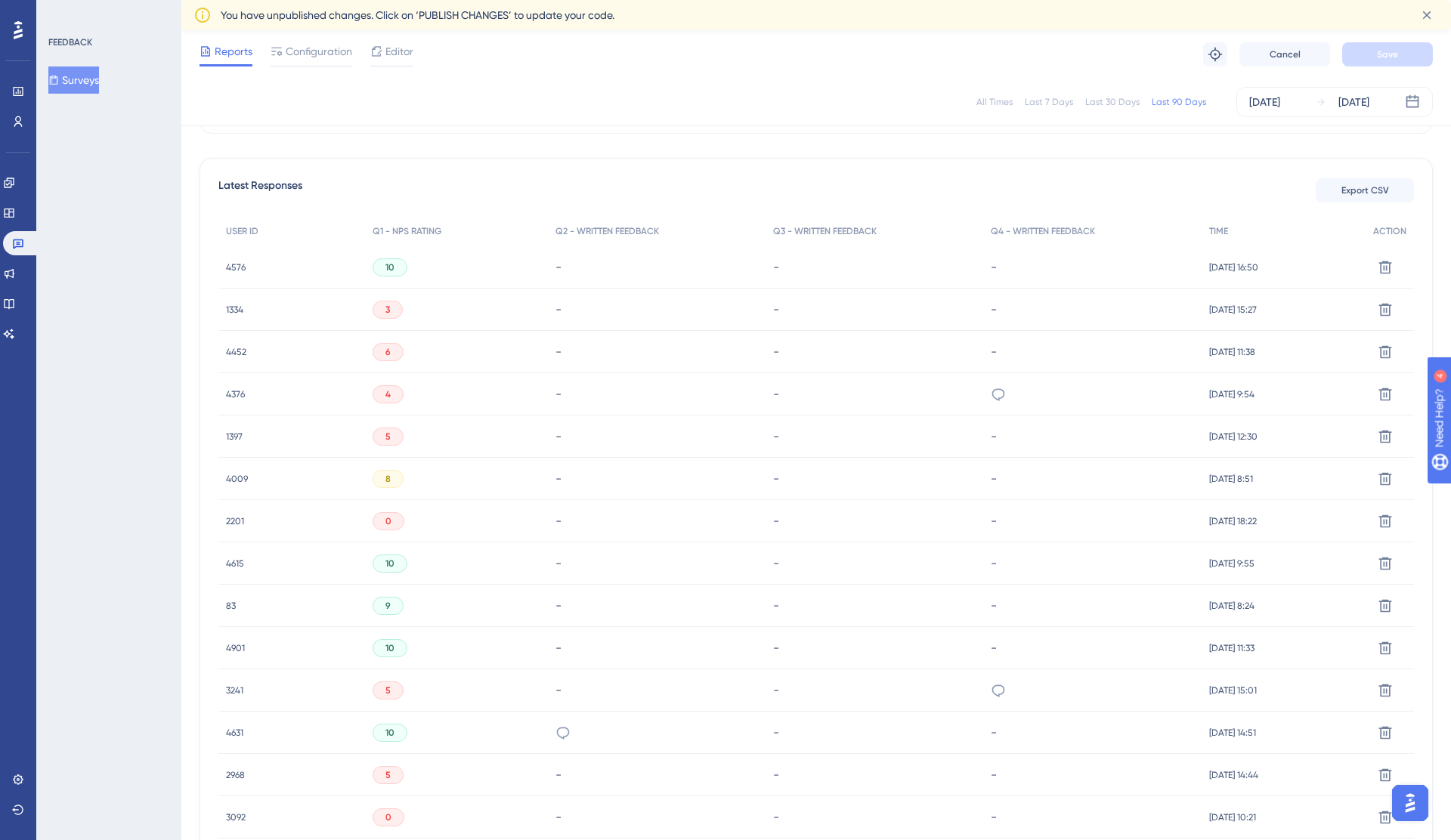
click at [233, 689] on span "3241" at bounding box center [235, 691] width 18 height 12
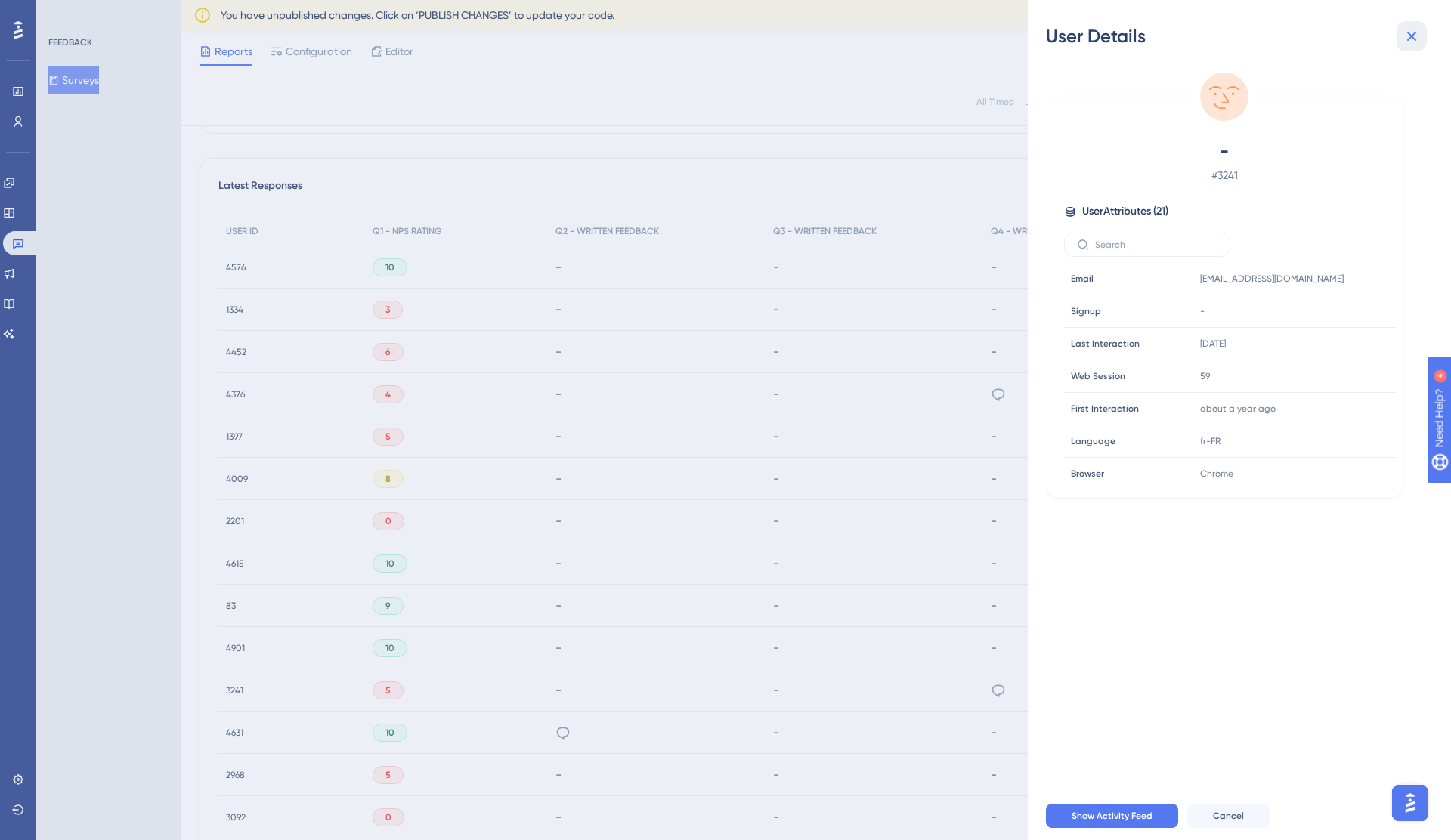
click at [1403, 27] on icon at bounding box center [1412, 36] width 18 height 18
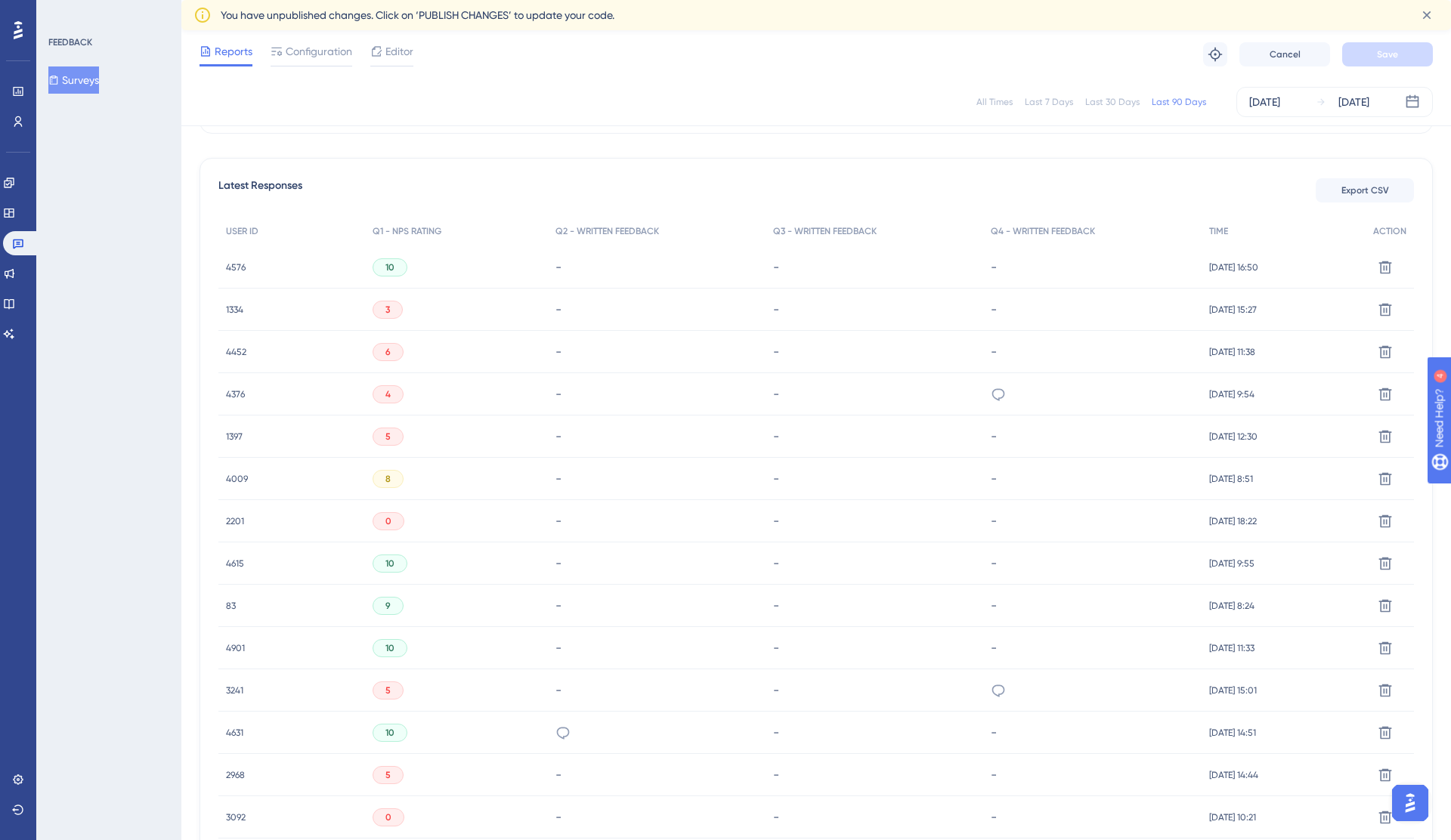
scroll to position [0, 0]
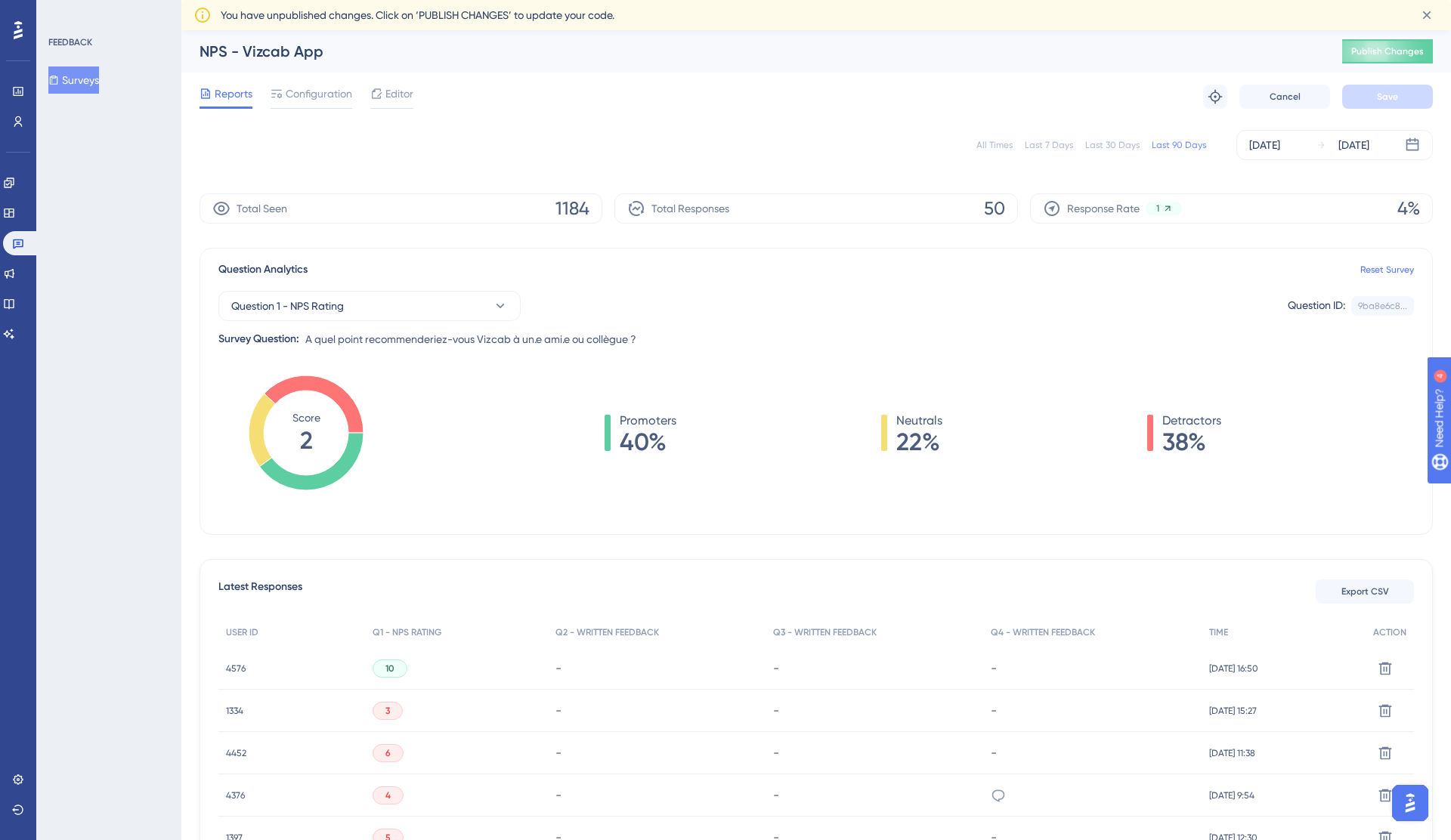
click at [1062, 147] on div "Last 7 Days" at bounding box center [1048, 146] width 48 height 12
